Goal: Task Accomplishment & Management: Manage account settings

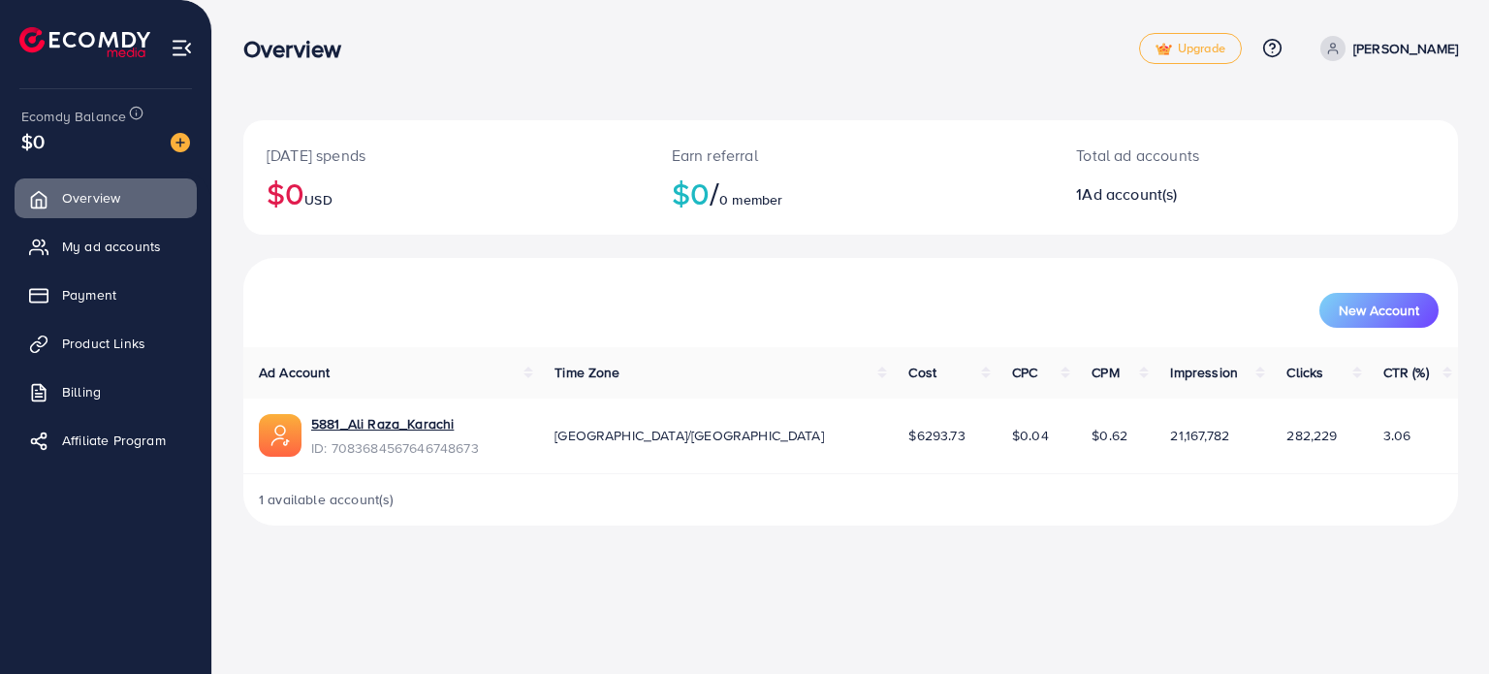
drag, startPoint x: 768, startPoint y: 432, endPoint x: 848, endPoint y: 441, distance: 80.9
click at [893, 441] on td "$6293.73" at bounding box center [945, 437] width 104 height 76
click at [893, 461] on td "$6293.73" at bounding box center [945, 437] width 104 height 76
click at [81, 248] on span "My ad accounts" at bounding box center [116, 246] width 99 height 19
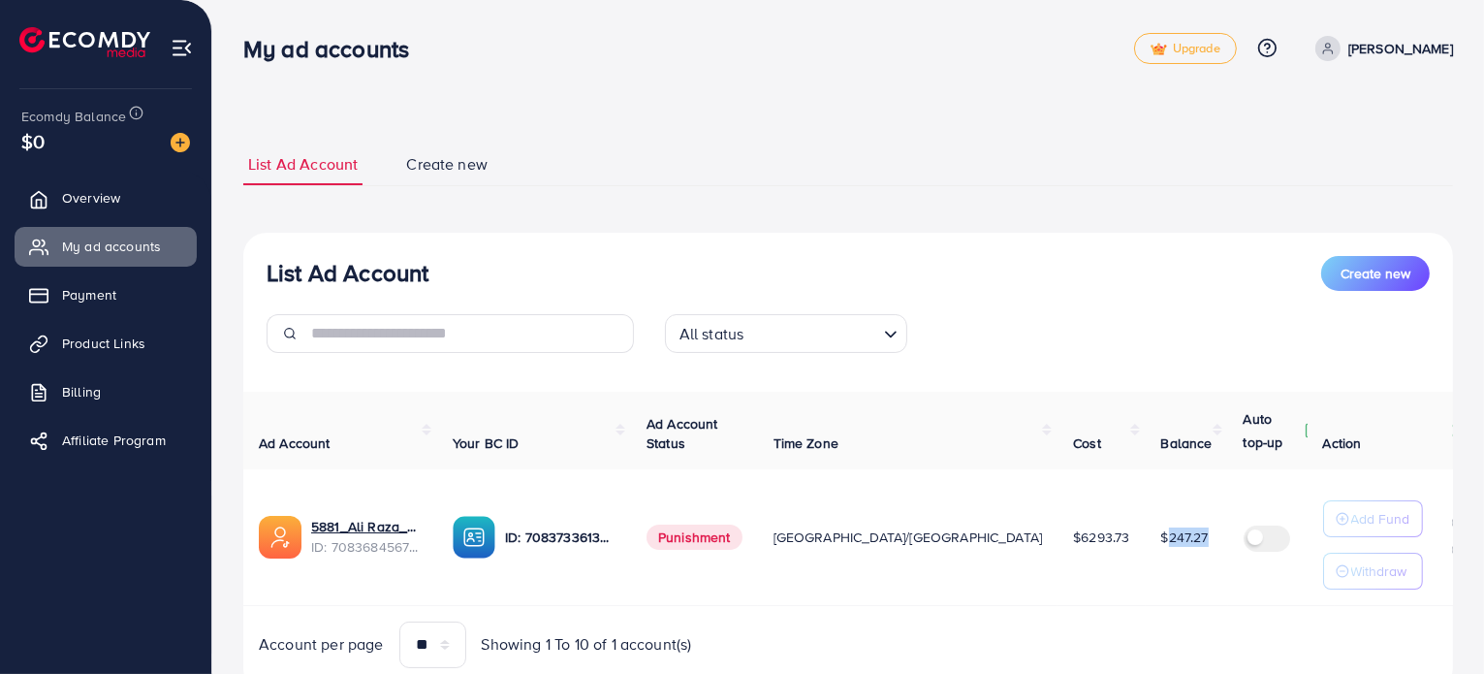
drag, startPoint x: 985, startPoint y: 540, endPoint x: 1055, endPoint y: 554, distance: 71.1
click at [1055, 554] on tr "5881_Ali Raza_Karachi ID: 7083684567646748673 ID: 7083733613535035394 Punishmen…" at bounding box center [934, 537] width 1383 height 137
click at [1146, 600] on td "$247.27" at bounding box center [1187, 537] width 82 height 137
